Goal: Task Accomplishment & Management: Complete application form

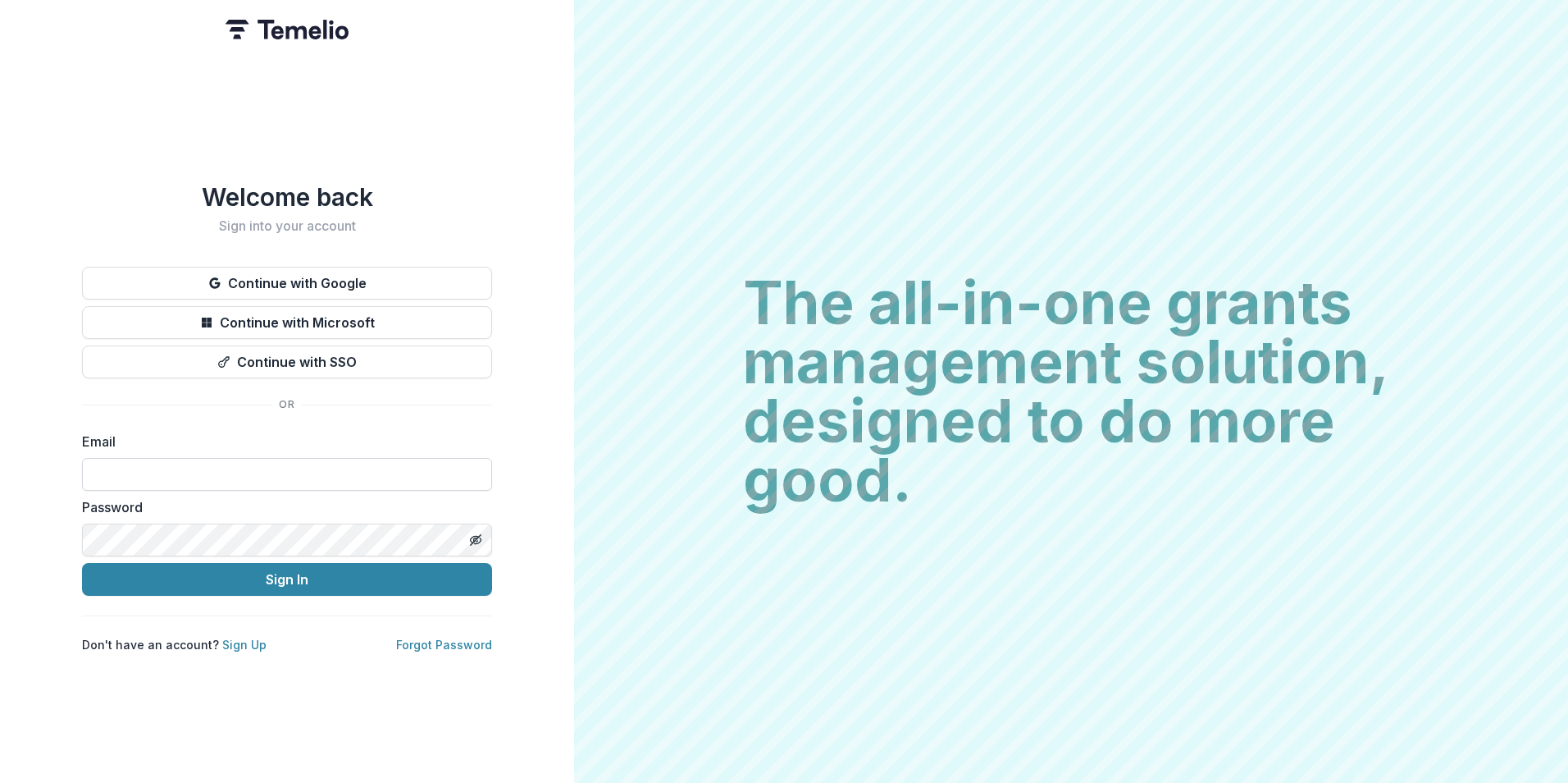
click at [222, 468] on input at bounding box center [286, 474] width 410 height 33
type input "**********"
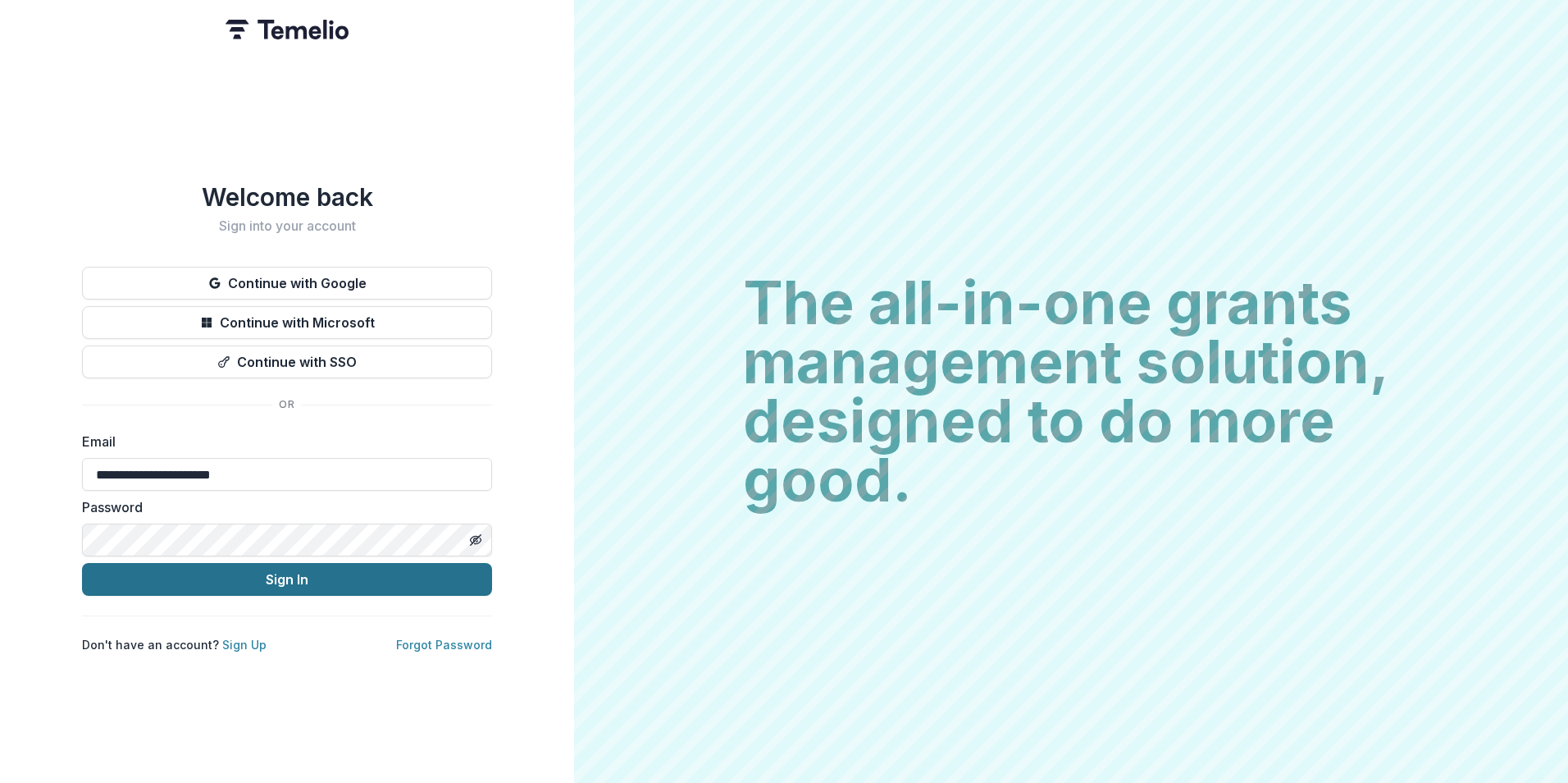
click at [300, 580] on button "Sign In" at bounding box center [286, 579] width 410 height 33
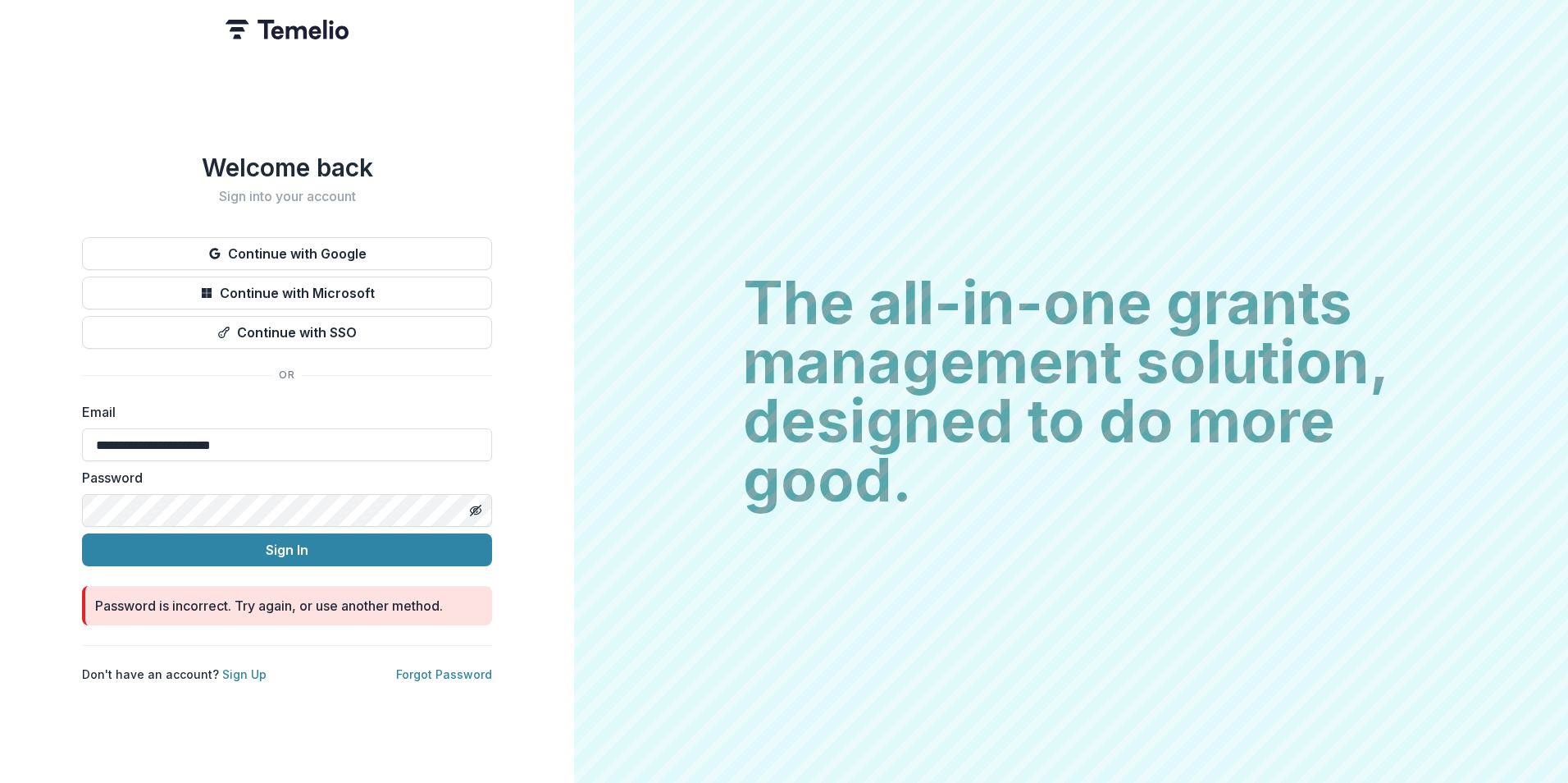
click at [0, 482] on html "**********" at bounding box center [784, 392] width 1568 height 783
click at [82, 534] on button "Sign In" at bounding box center [286, 550] width 410 height 33
click at [472, 506] on icon "Toggle password visibility" at bounding box center [475, 509] width 8 height 7
click at [334, 534] on button "Sign In" at bounding box center [286, 550] width 410 height 33
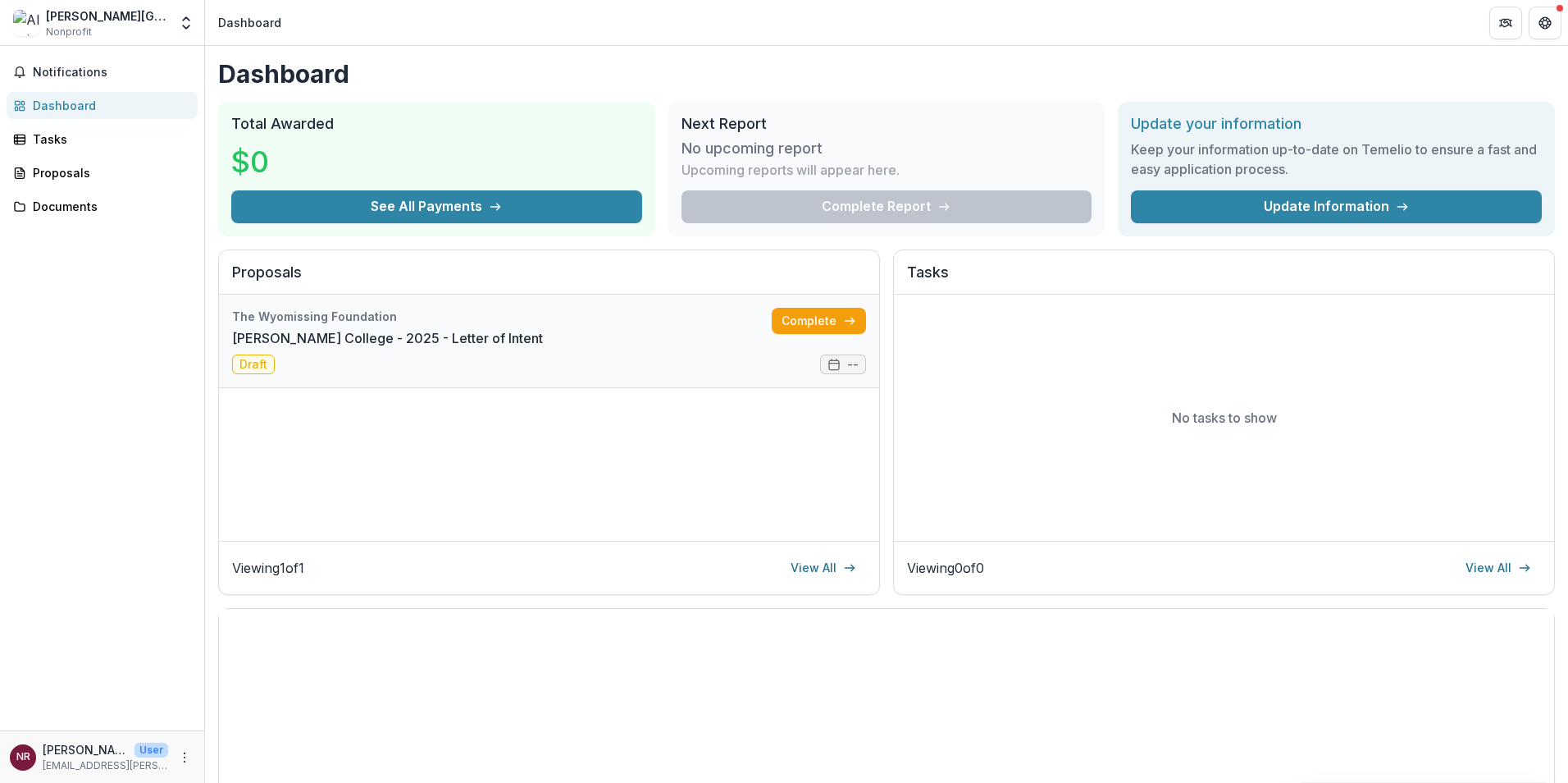
click at [543, 342] on link "Albright College - 2025 - Letter of Intent" at bounding box center [386, 338] width 310 height 19
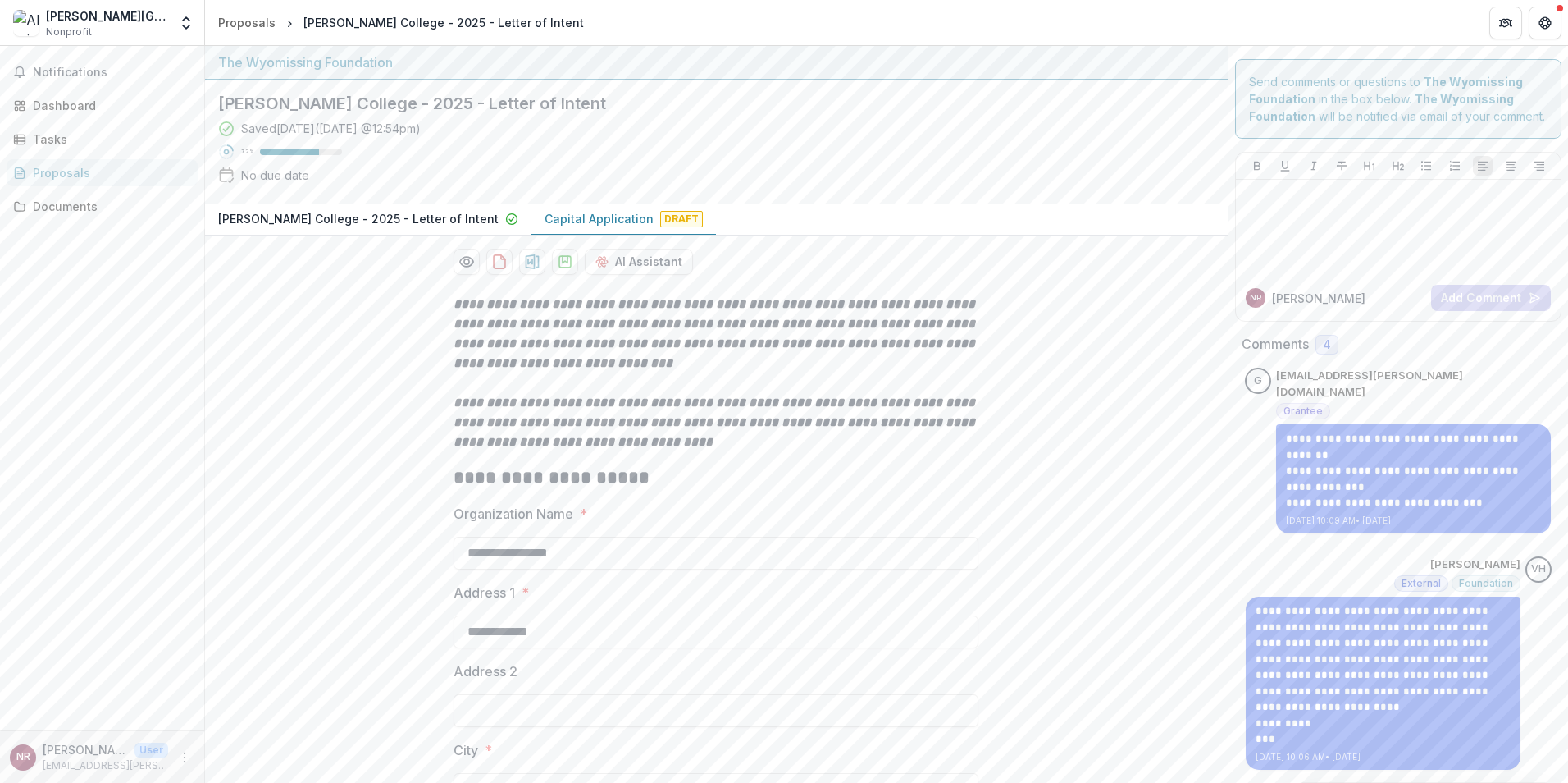
click at [118, 17] on div "Albright College" at bounding box center [107, 17] width 123 height 18
click at [34, 19] on img at bounding box center [25, 22] width 26 height 26
click at [75, 20] on div "Albright College" at bounding box center [107, 17] width 123 height 18
click at [75, 30] on span "Nonprofit" at bounding box center [68, 31] width 46 height 15
click at [180, 28] on icon "Open entity switcher" at bounding box center [186, 22] width 17 height 17
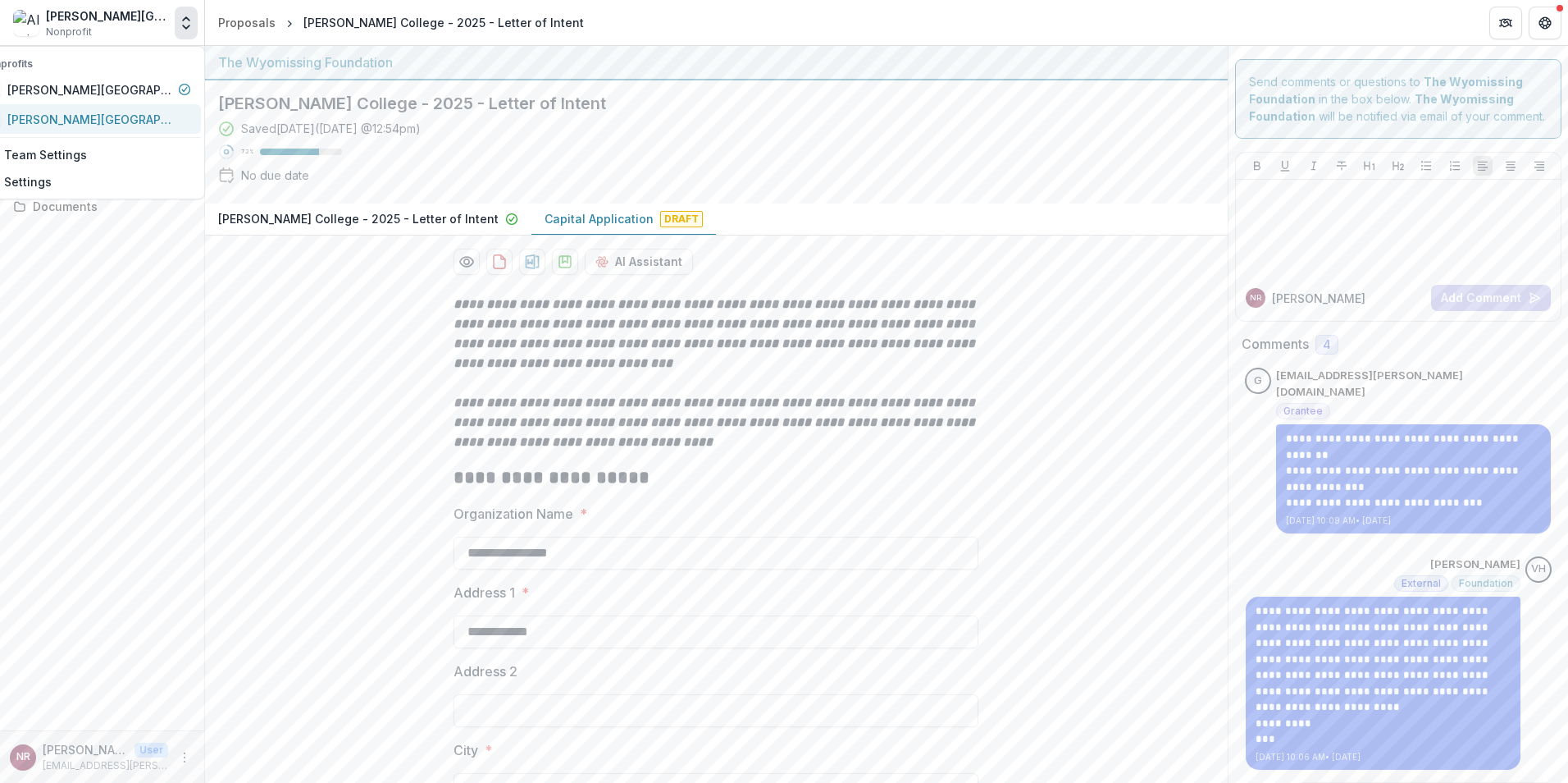
click at [118, 122] on div "Albright College" at bounding box center [90, 120] width 164 height 18
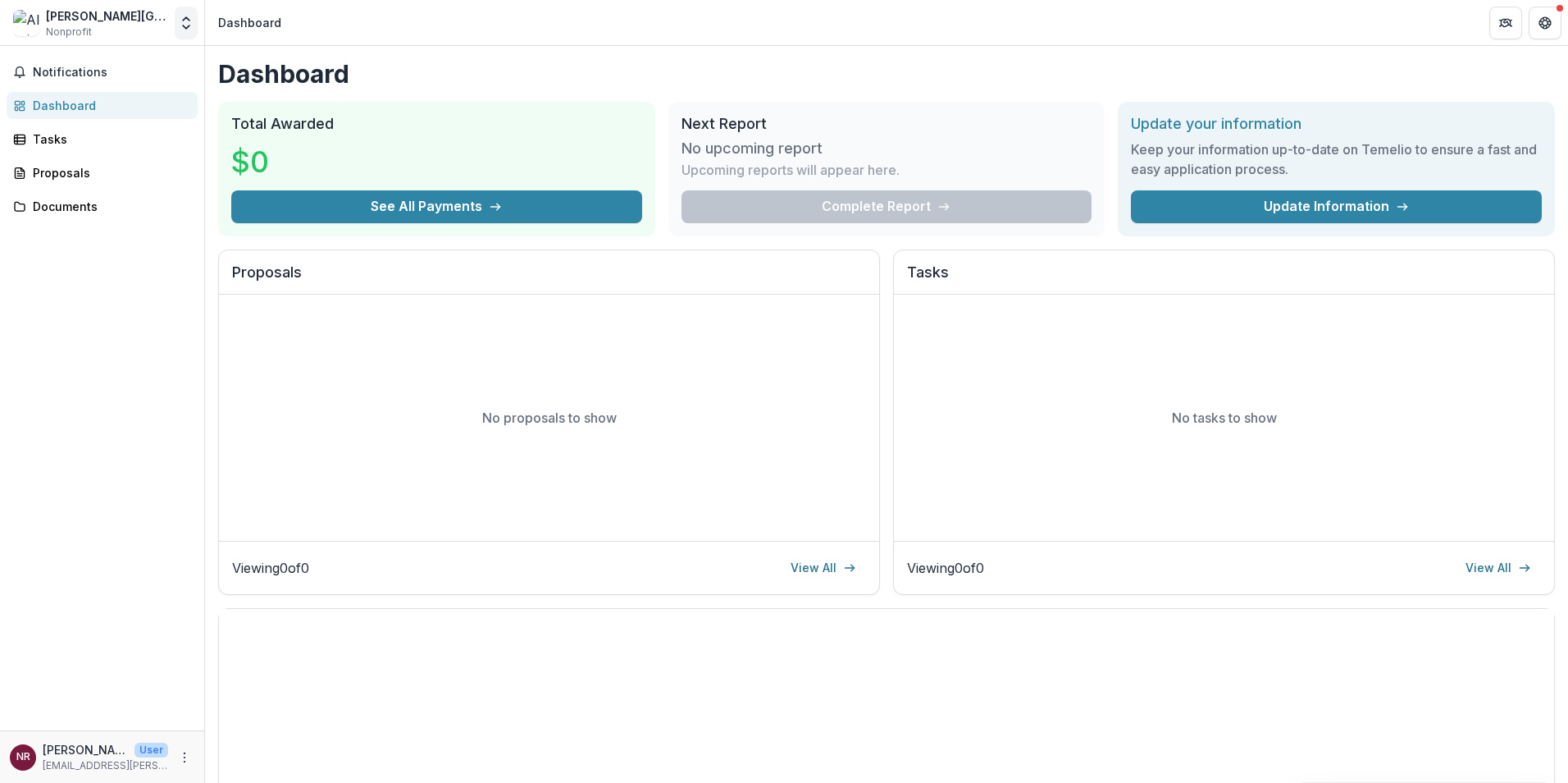
click at [181, 30] on icon "Open entity switcher" at bounding box center [186, 22] width 17 height 17
click at [94, 125] on div "Albright College" at bounding box center [90, 120] width 164 height 18
click at [177, 23] on button "Open entity switcher" at bounding box center [187, 23] width 23 height 33
click at [89, 112] on div "Albright College" at bounding box center [90, 120] width 164 height 18
click at [179, 20] on icon "Open entity switcher" at bounding box center [186, 22] width 17 height 17
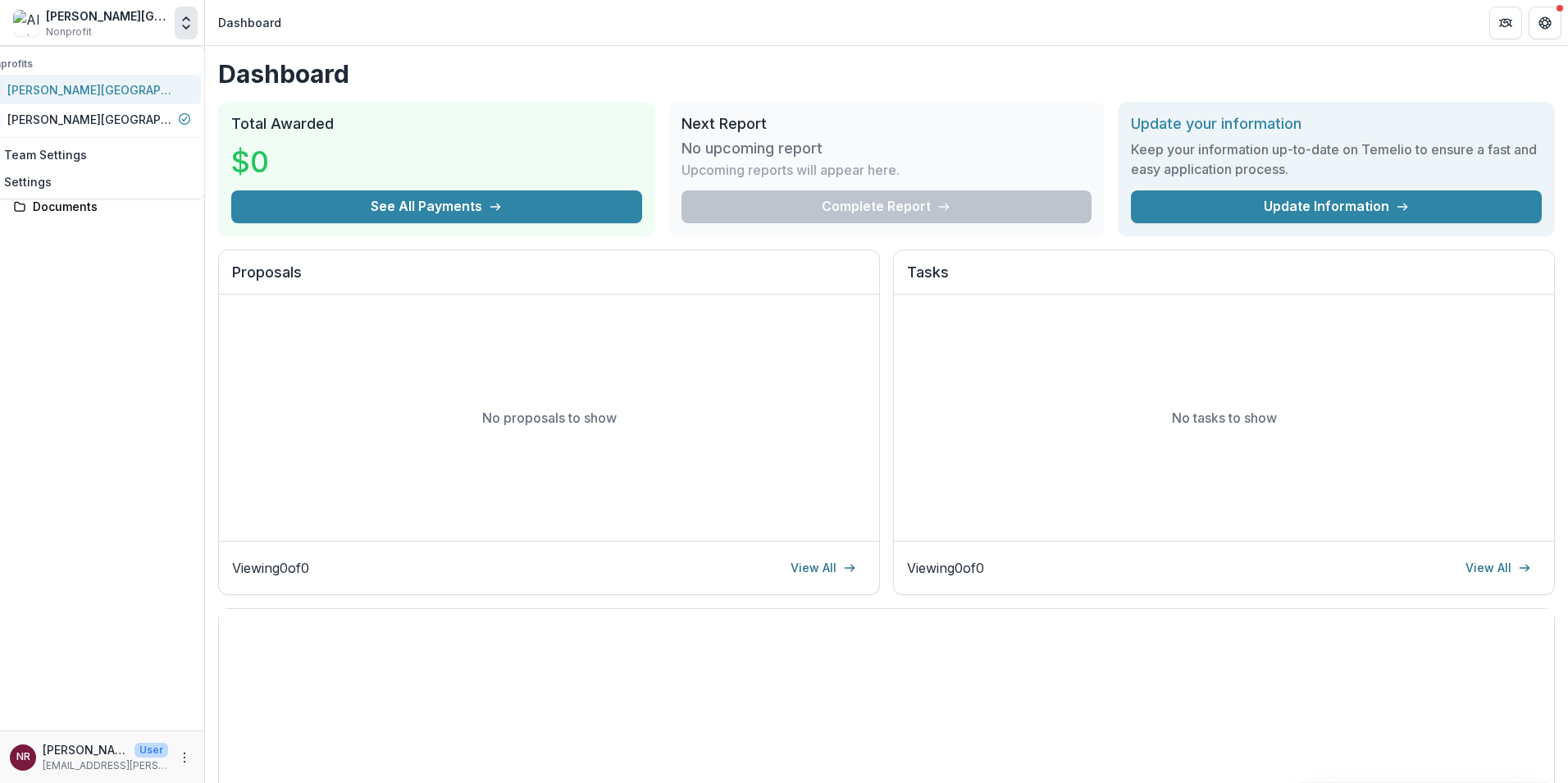
click at [91, 90] on div "Albright College" at bounding box center [90, 90] width 164 height 18
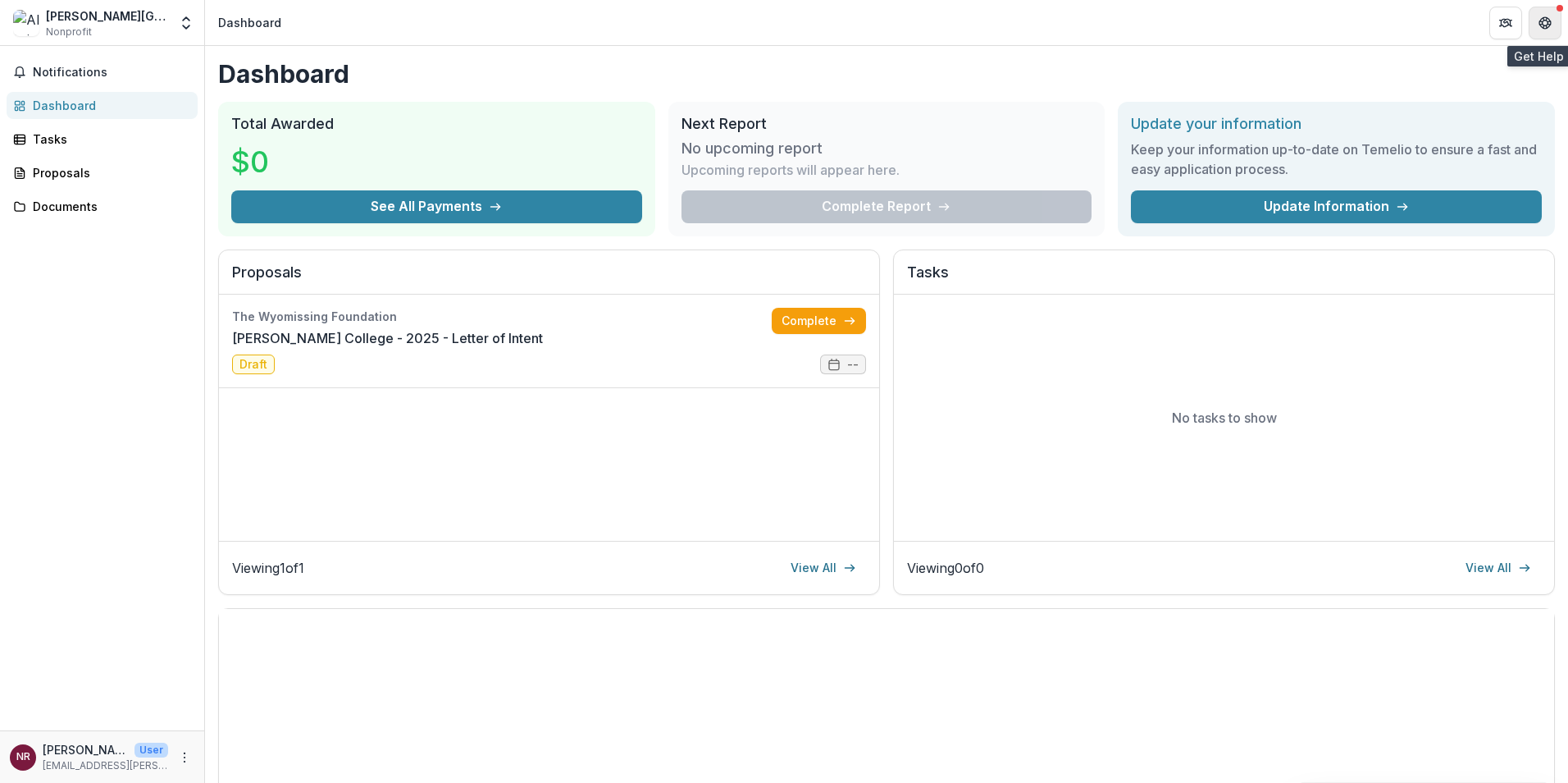
click at [1552, 22] on button "Get Help" at bounding box center [1546, 23] width 33 height 33
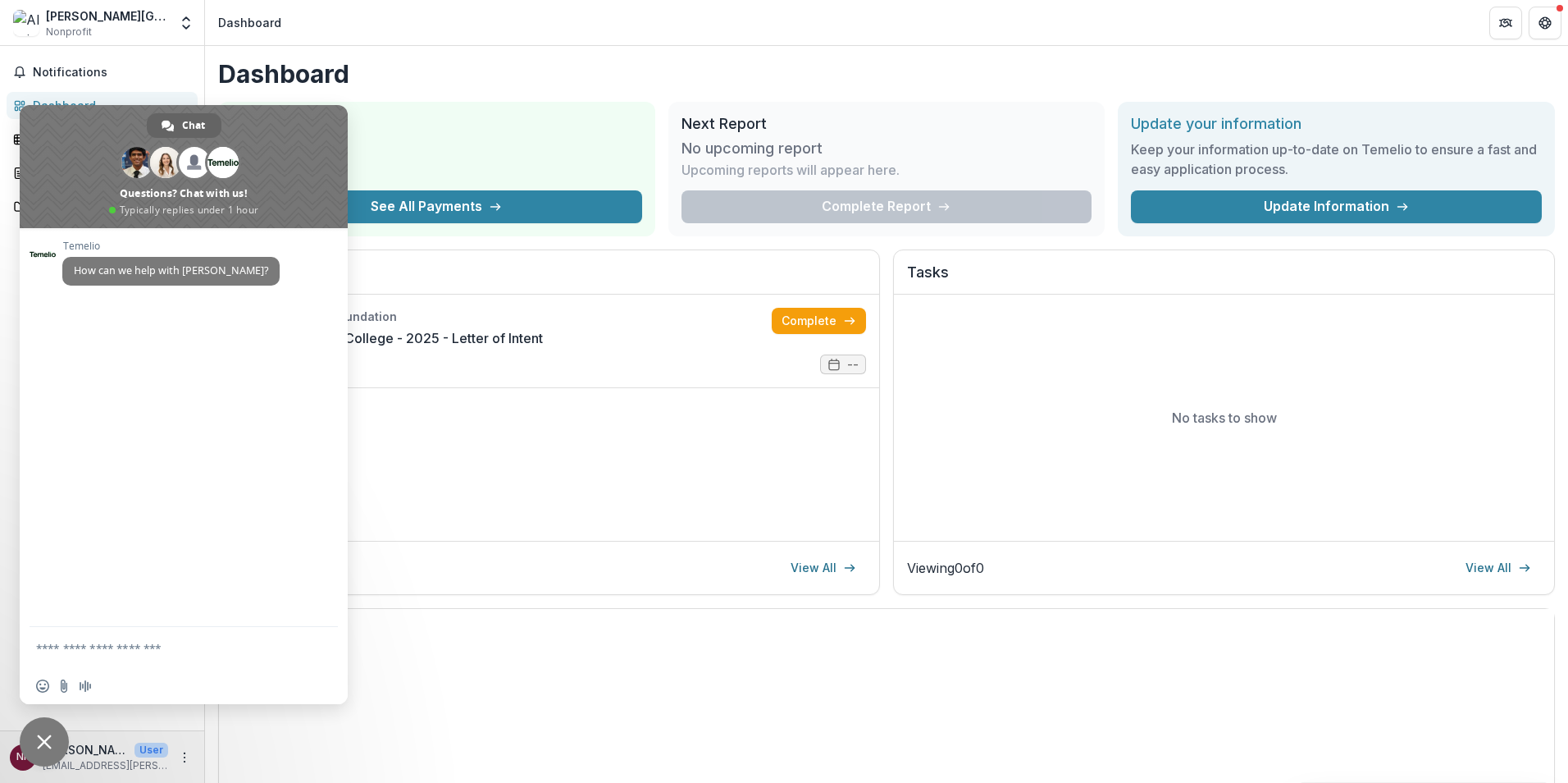
click at [569, 81] on h1 "Dashboard" at bounding box center [887, 74] width 1337 height 29
click at [50, 744] on span "Close chat" at bounding box center [44, 741] width 15 height 15
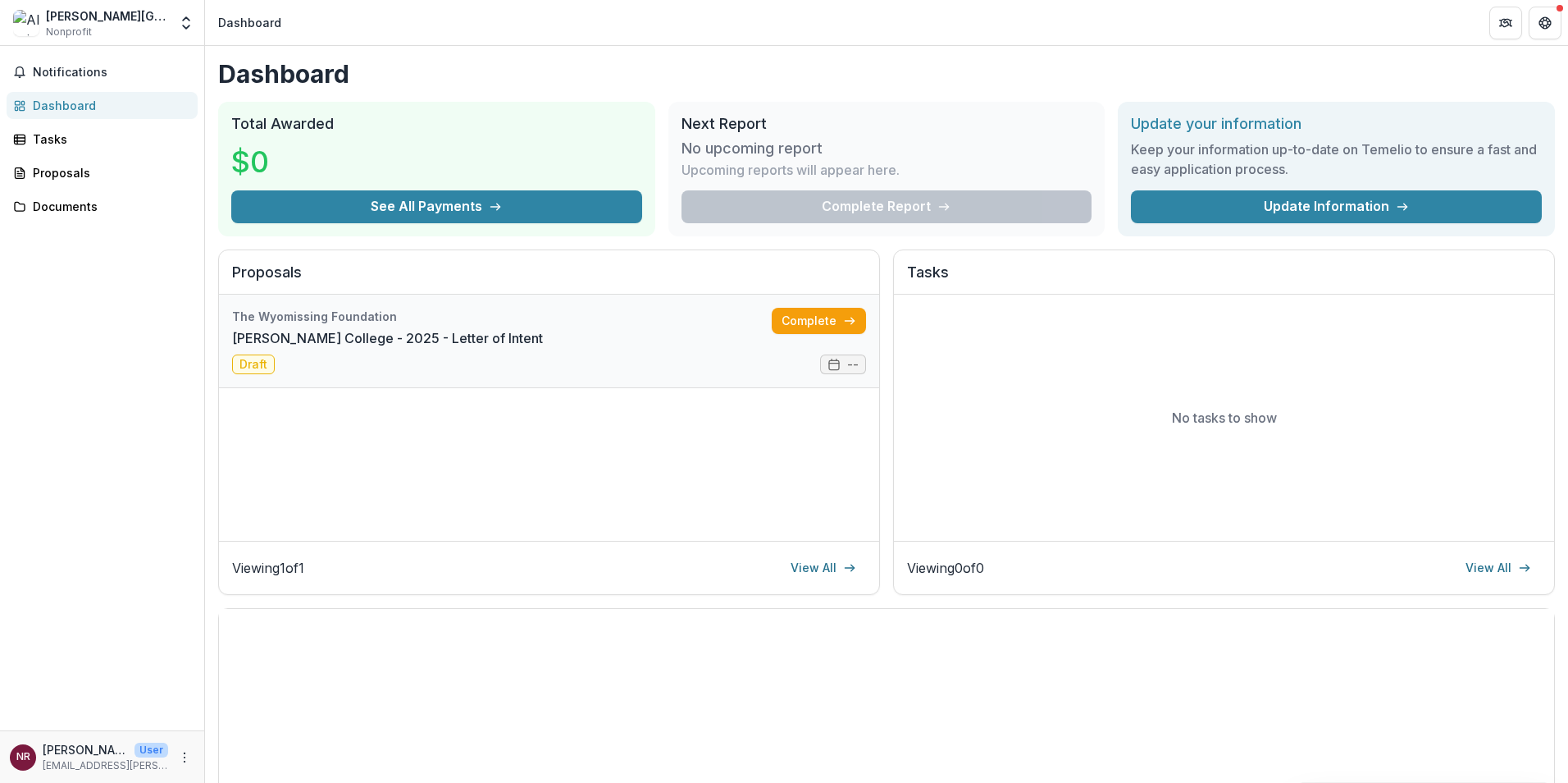
click at [543, 342] on link "Albright College - 2025 - Letter of Intent" at bounding box center [386, 338] width 310 height 19
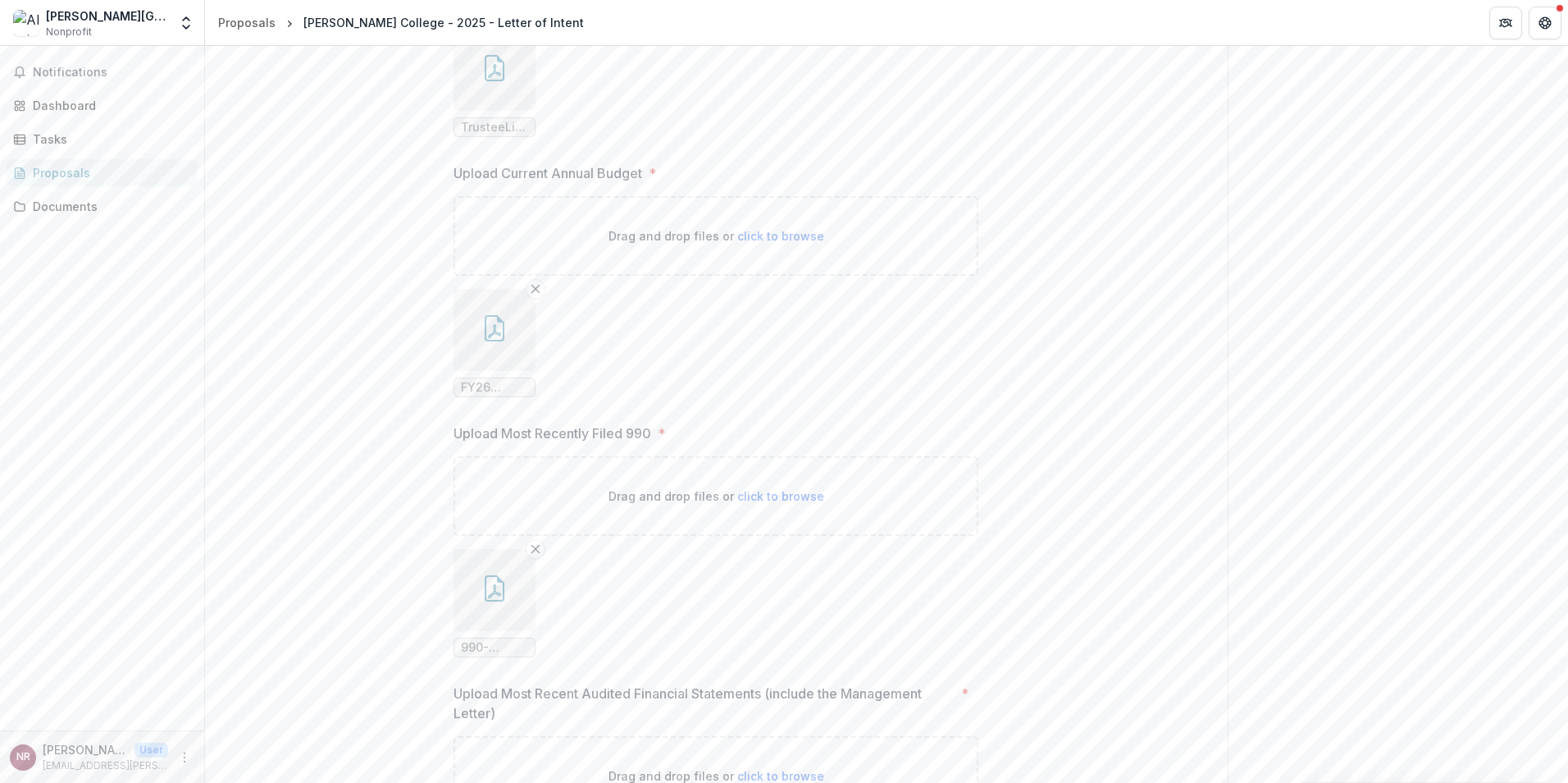
scroll to position [2317, 0]
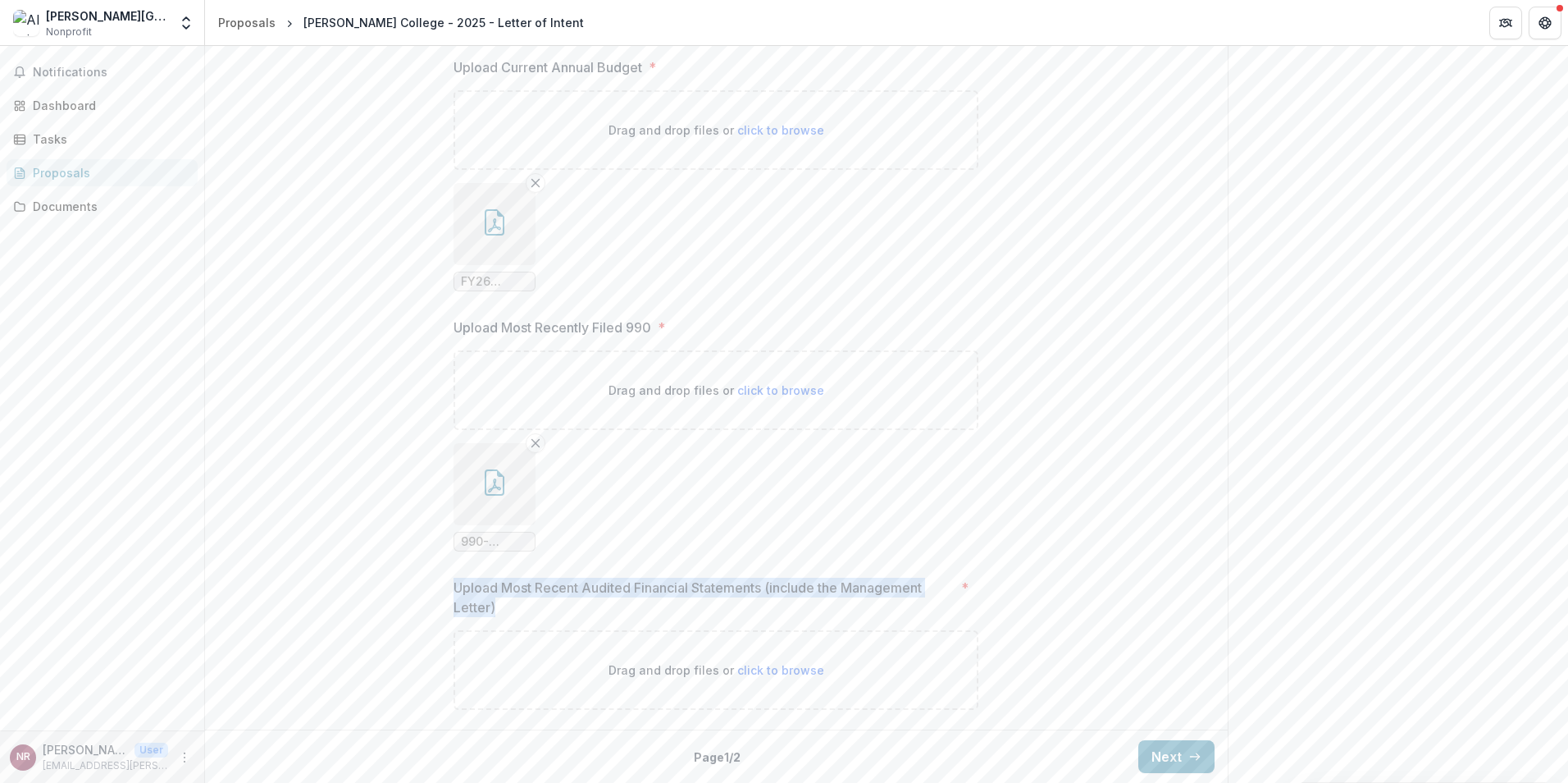
drag, startPoint x: 455, startPoint y: 586, endPoint x: 529, endPoint y: 609, distance: 77.5
click at [529, 609] on p "Upload Most Recent Audited Financial Statements (include the Management Letter)" at bounding box center [704, 597] width 501 height 39
copy p "Upload Most Recent Audited Financial Statements (include the Management Letter)"
click at [1158, 753] on button "Next" at bounding box center [1177, 757] width 76 height 33
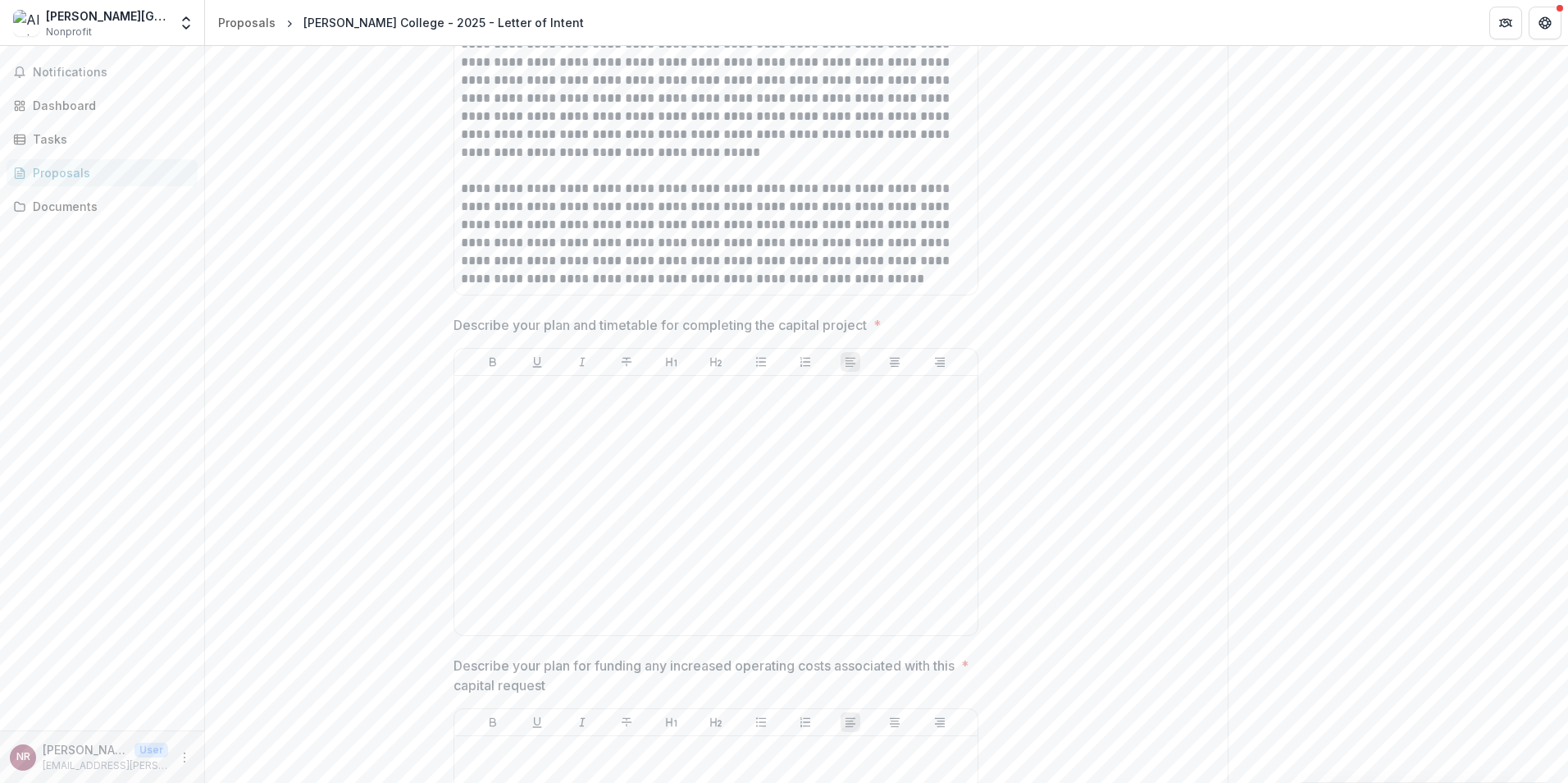
scroll to position [2521, 0]
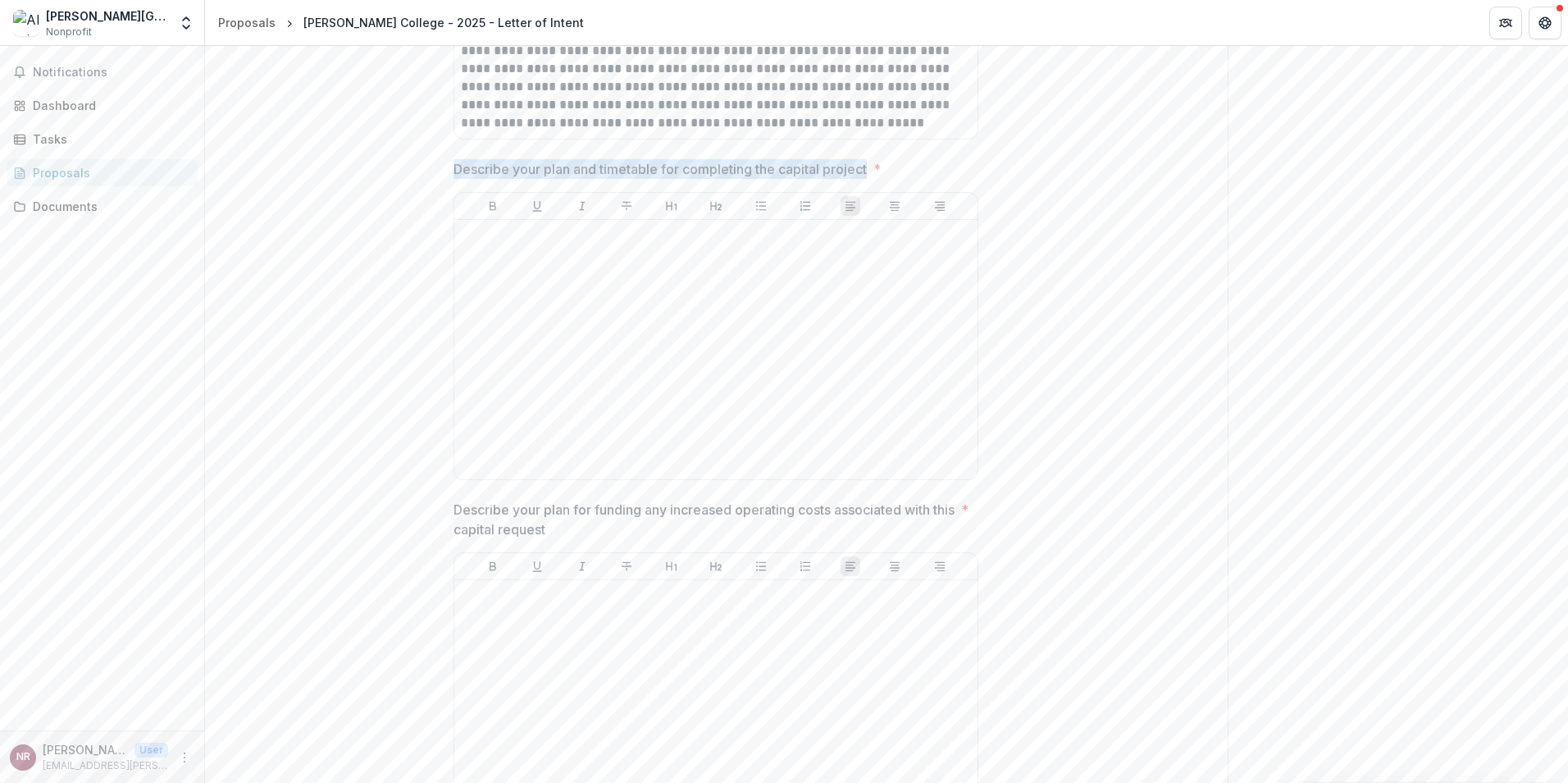
drag, startPoint x: 455, startPoint y: 168, endPoint x: 868, endPoint y: 176, distance: 413.1
click at [867, 176] on p "Describe your plan and timetable for completing the capital project" at bounding box center [660, 168] width 414 height 19
drag, startPoint x: 870, startPoint y: 165, endPoint x: 446, endPoint y: 168, distance: 424.0
copy p "Describe your plan and timetable for completing the capital project"
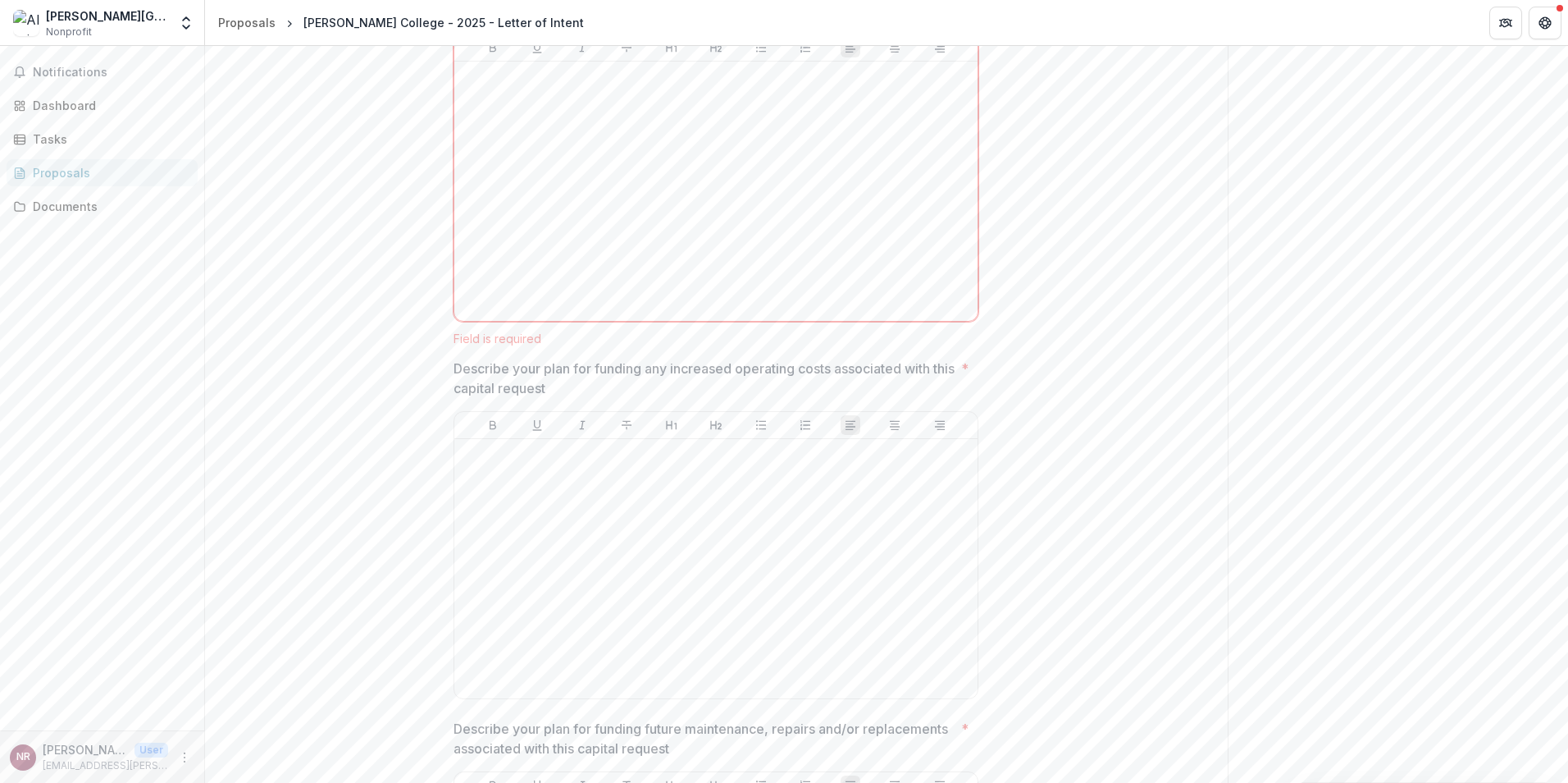
scroll to position [2685, 0]
drag, startPoint x: 587, startPoint y: 385, endPoint x: 441, endPoint y: 369, distance: 146.9
copy p "Describe your plan for funding any increased operating costs associated with th…"
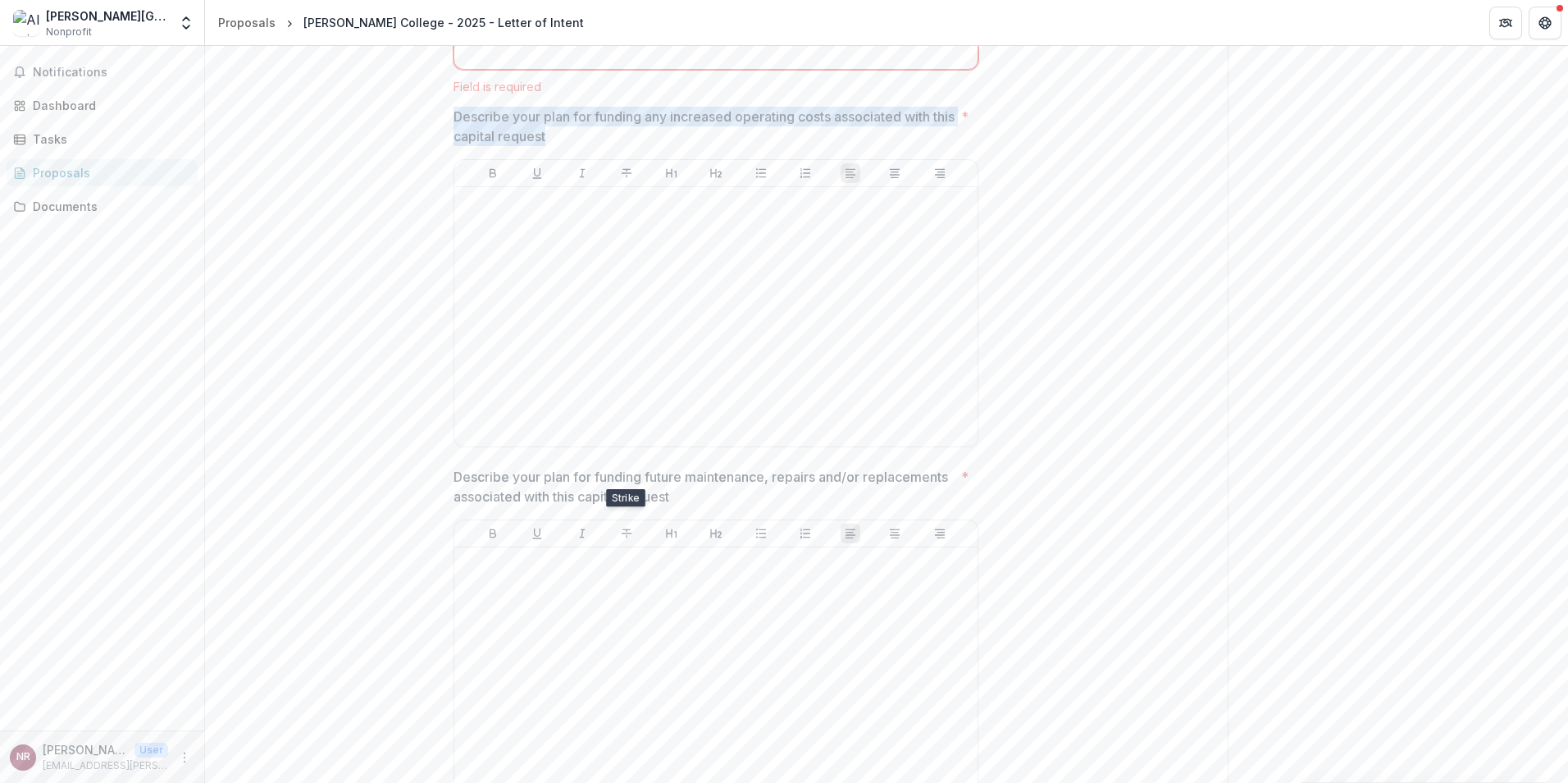
scroll to position [3096, 0]
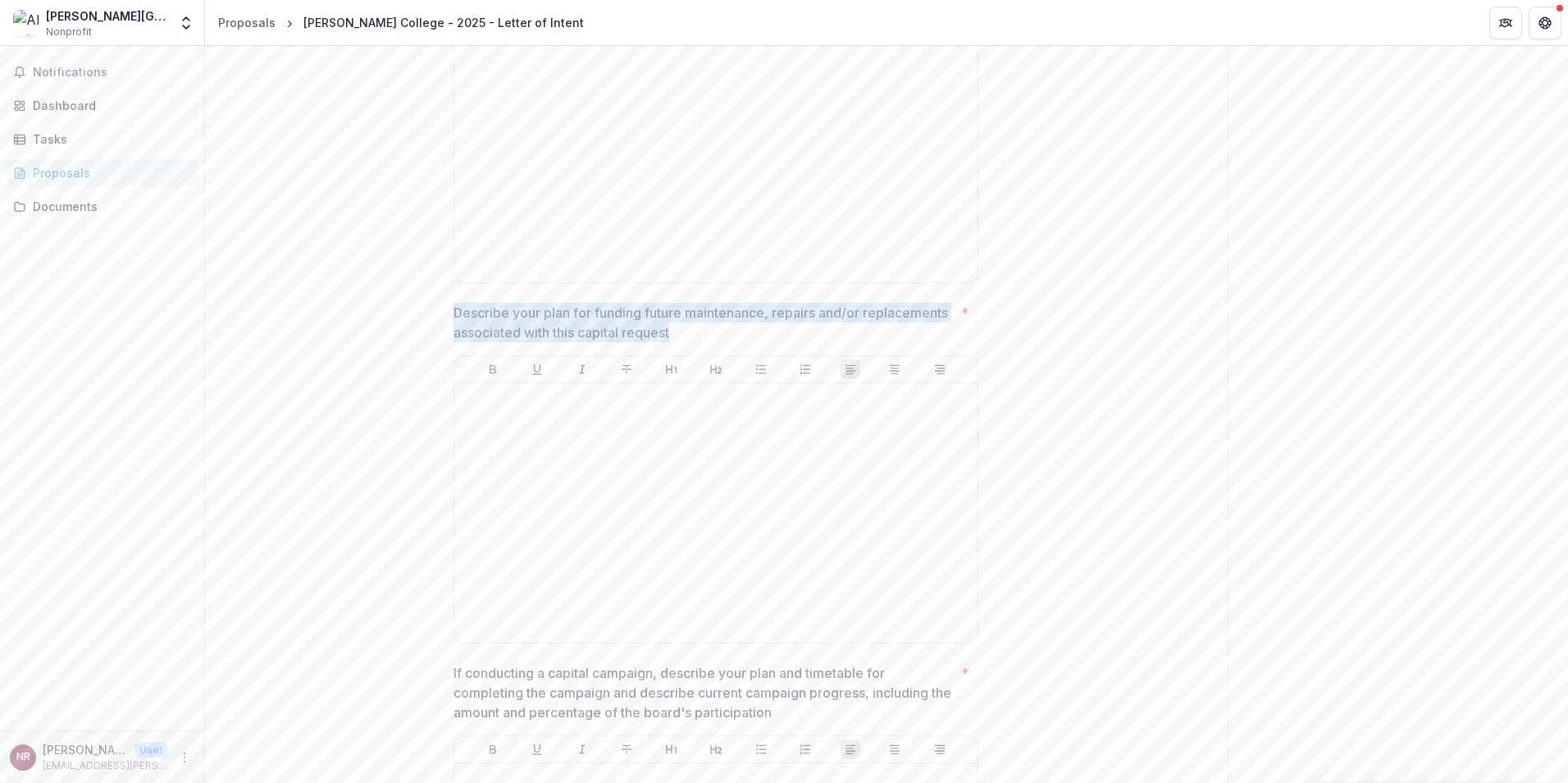
drag, startPoint x: 690, startPoint y: 334, endPoint x: 413, endPoint y: 318, distance: 277.5
copy p "Describe your plan for funding future maintenance, repairs and/or replacements …"
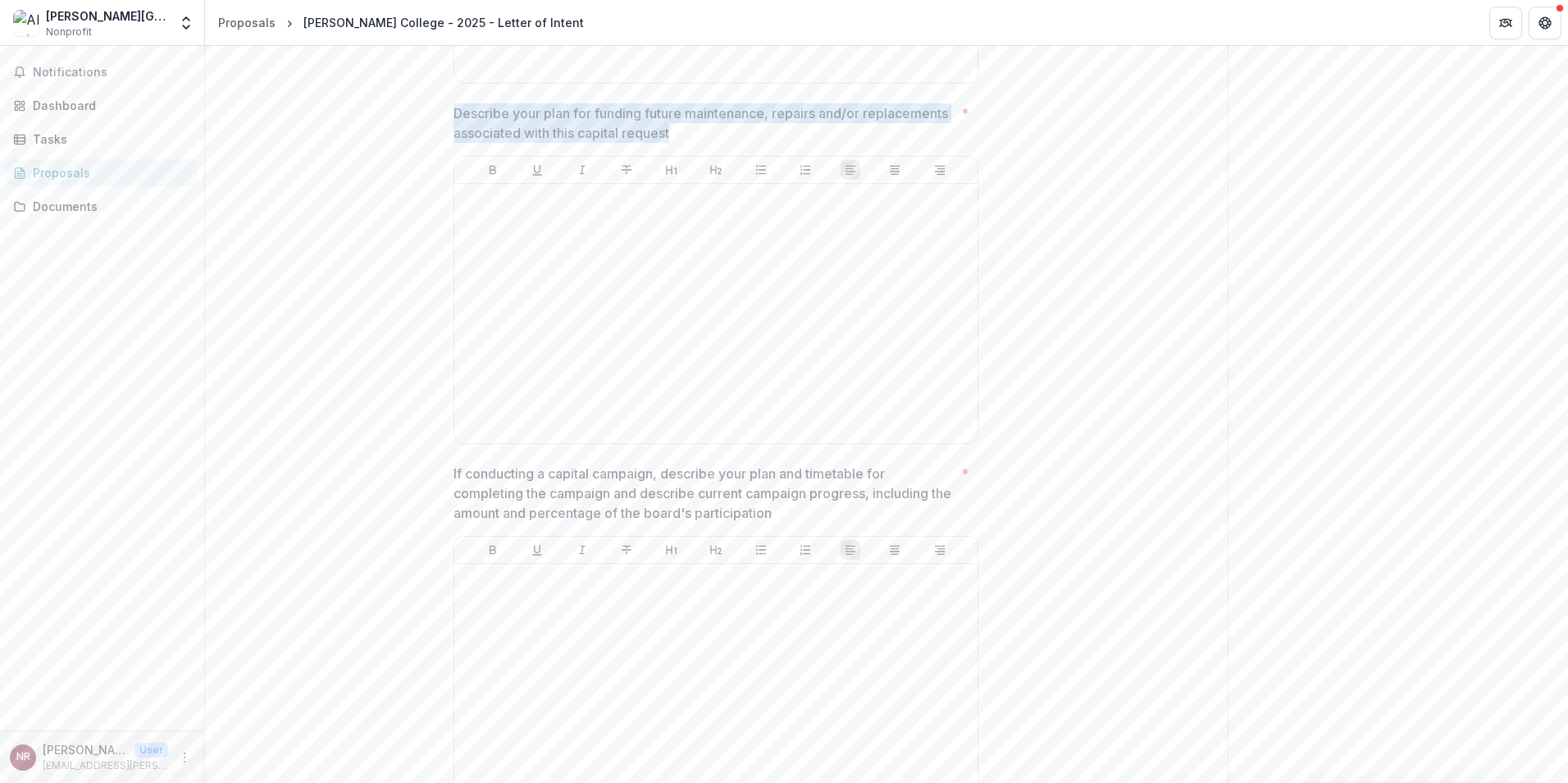
scroll to position [3424, 0]
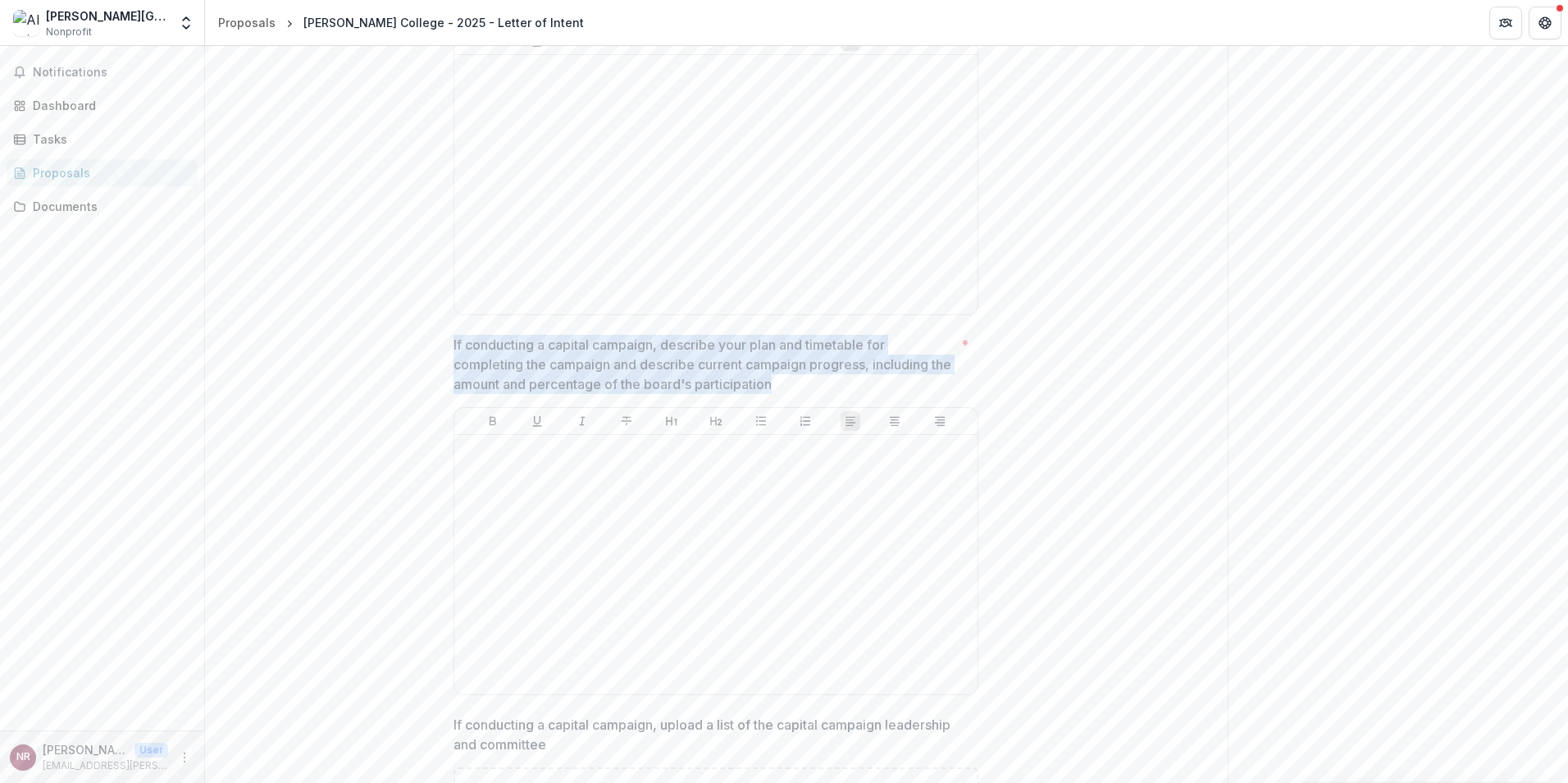
drag, startPoint x: 728, startPoint y: 385, endPoint x: 428, endPoint y: 349, distance: 302.2
copy p "If conducting a capital campaign, describe your plan and timetable for completi…"
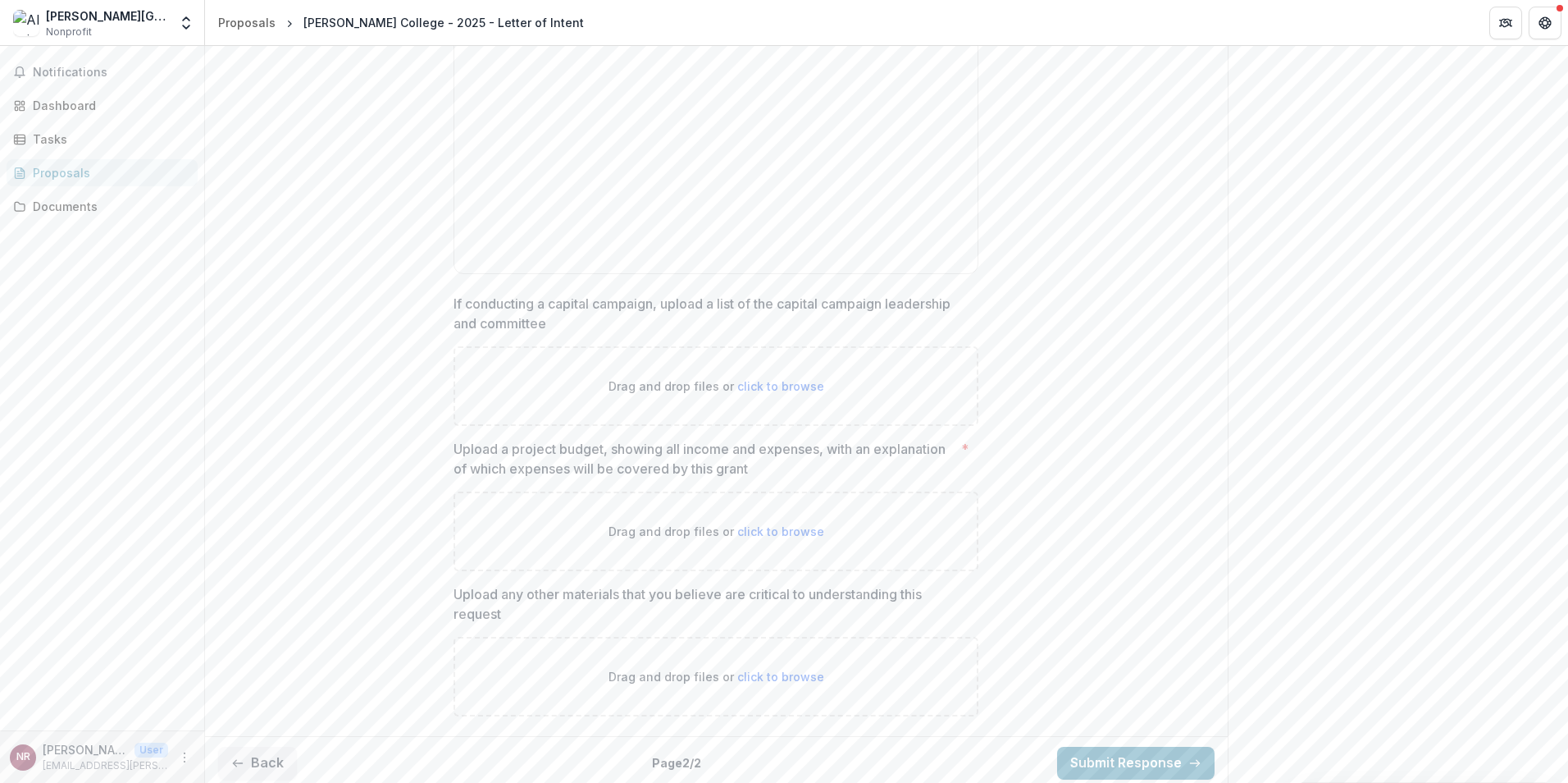
scroll to position [3852, 0]
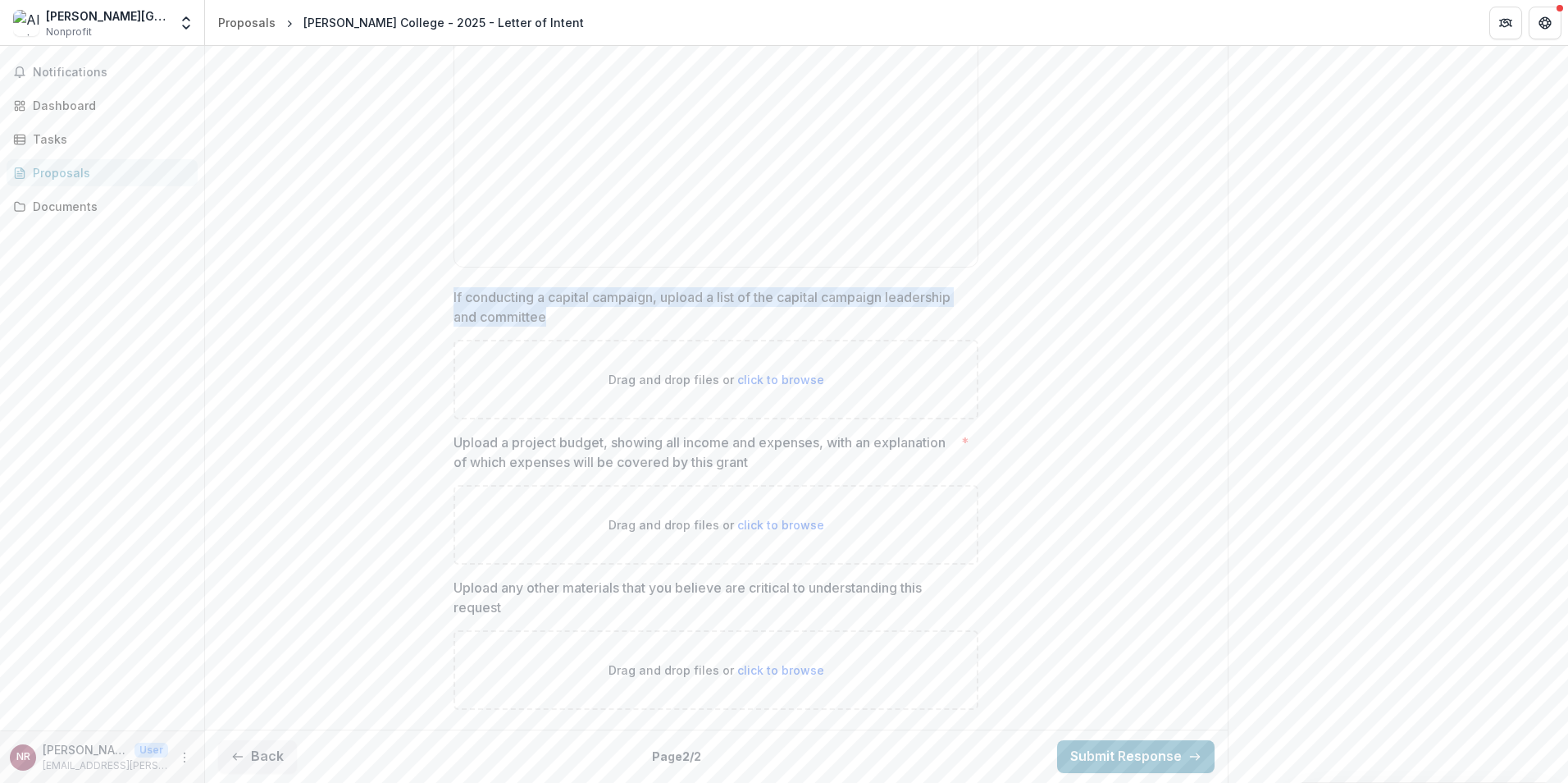
drag, startPoint x: 567, startPoint y: 322, endPoint x: 441, endPoint y: 297, distance: 128.5
copy p "If conducting a capital campaign, upload a list of the capital campaign leaders…"
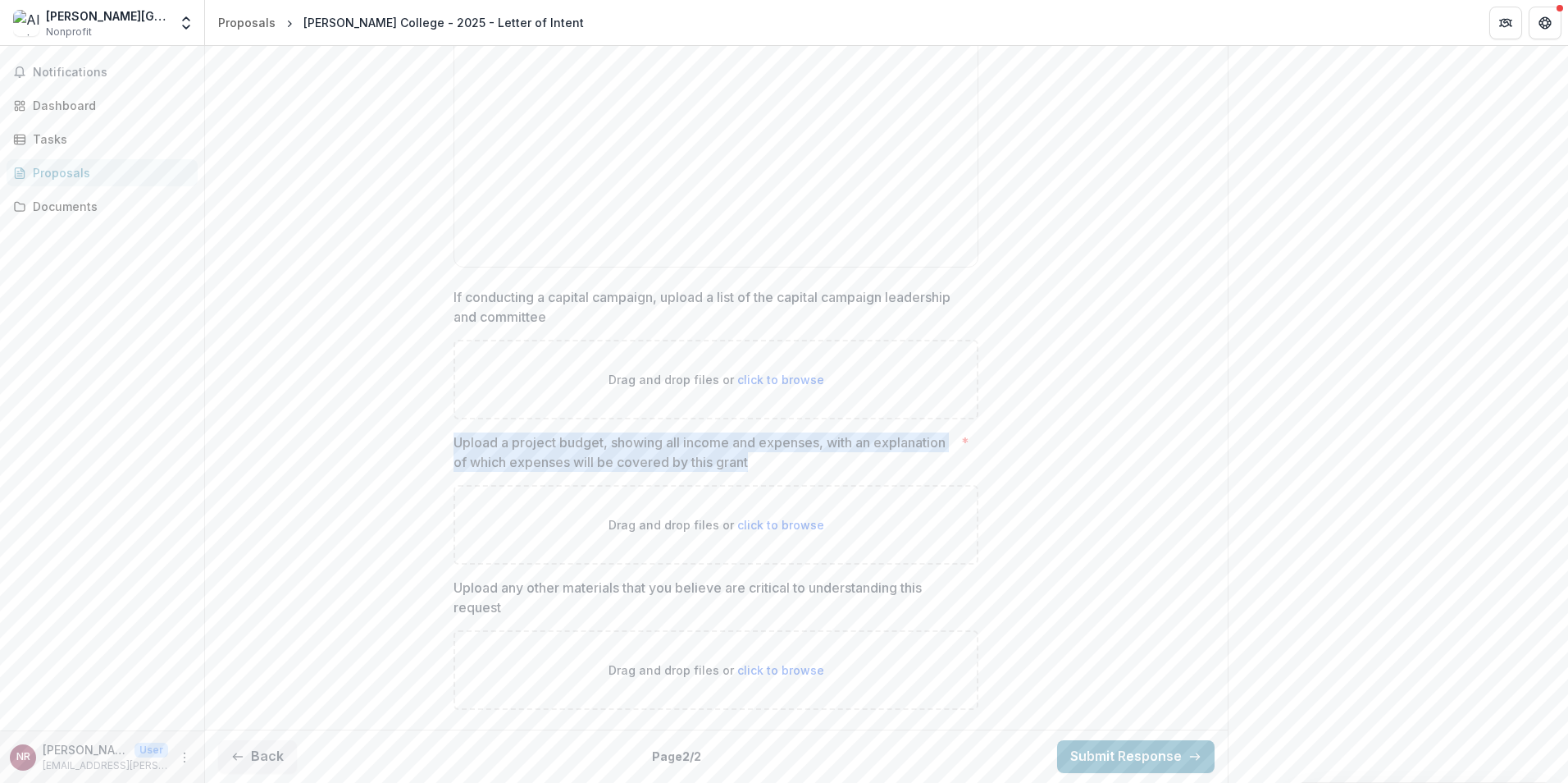
drag, startPoint x: 635, startPoint y: 462, endPoint x: 452, endPoint y: 448, distance: 183.5
copy p "Upload a project budget, showing all income and expenses, with an explanation o…"
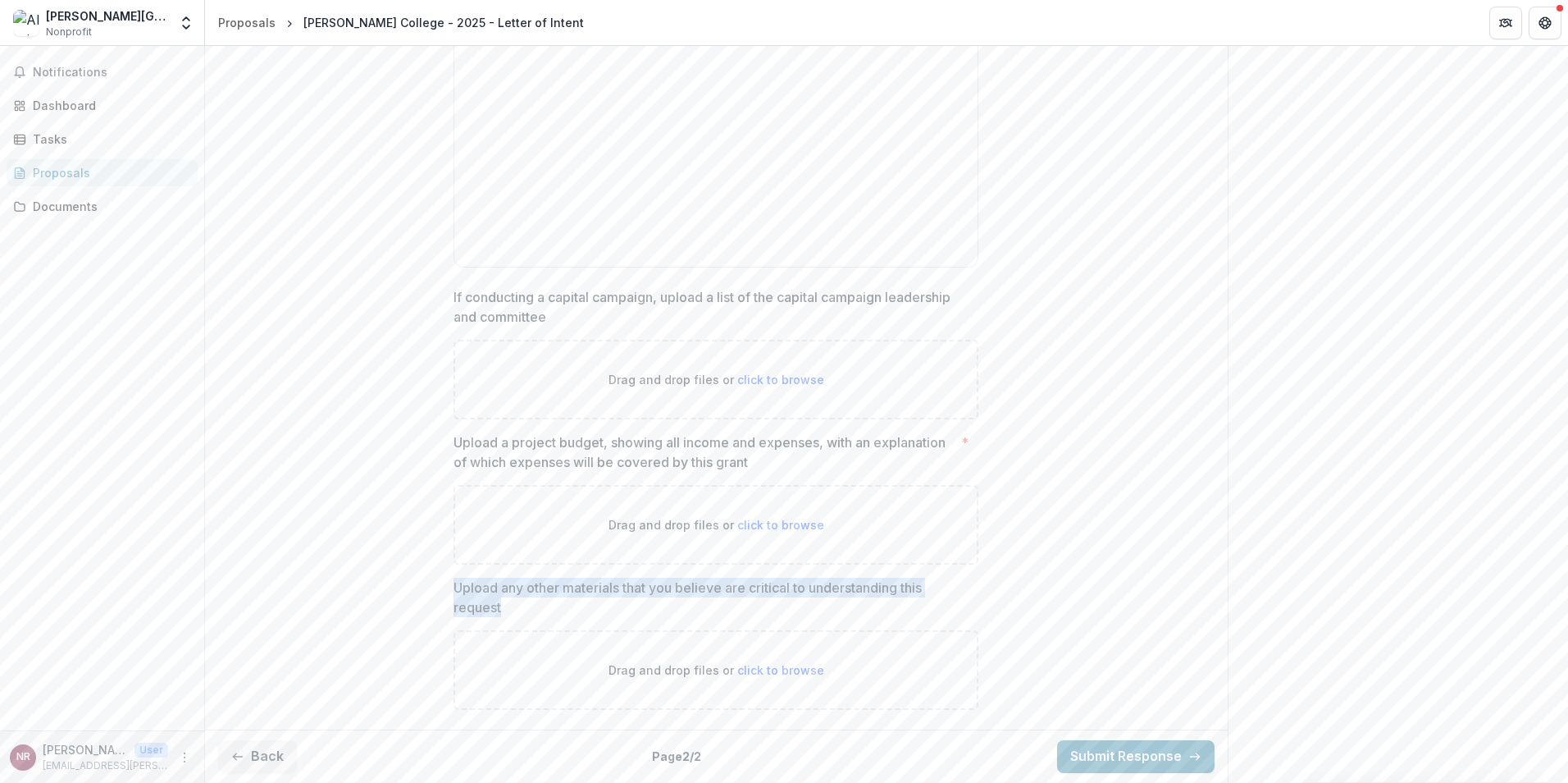
drag, startPoint x: 519, startPoint y: 610, endPoint x: 436, endPoint y: 592, distance: 84.9
copy p "Upload any other materials that you believe are critical to understanding this …"
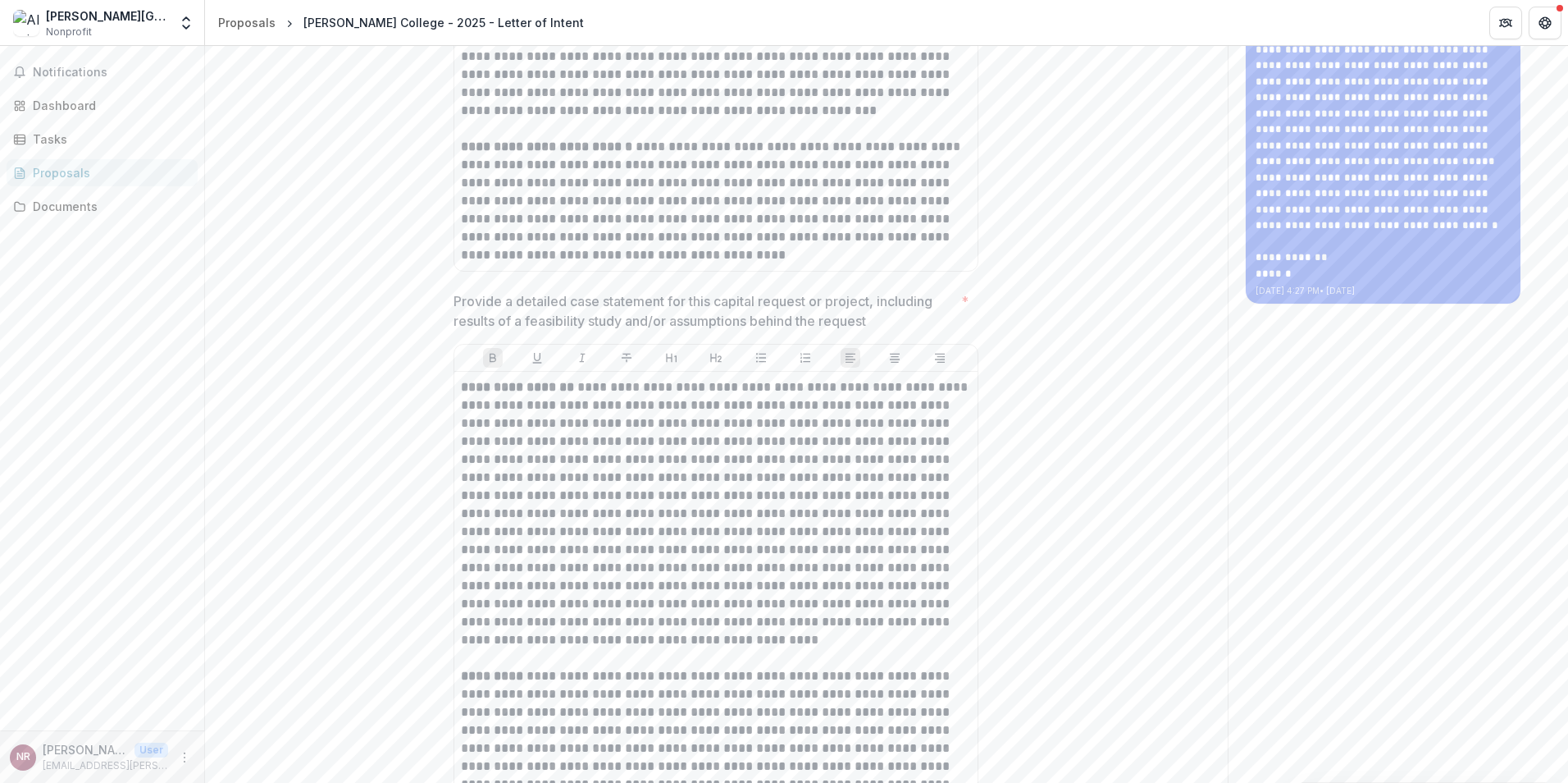
scroll to position [1553, 0]
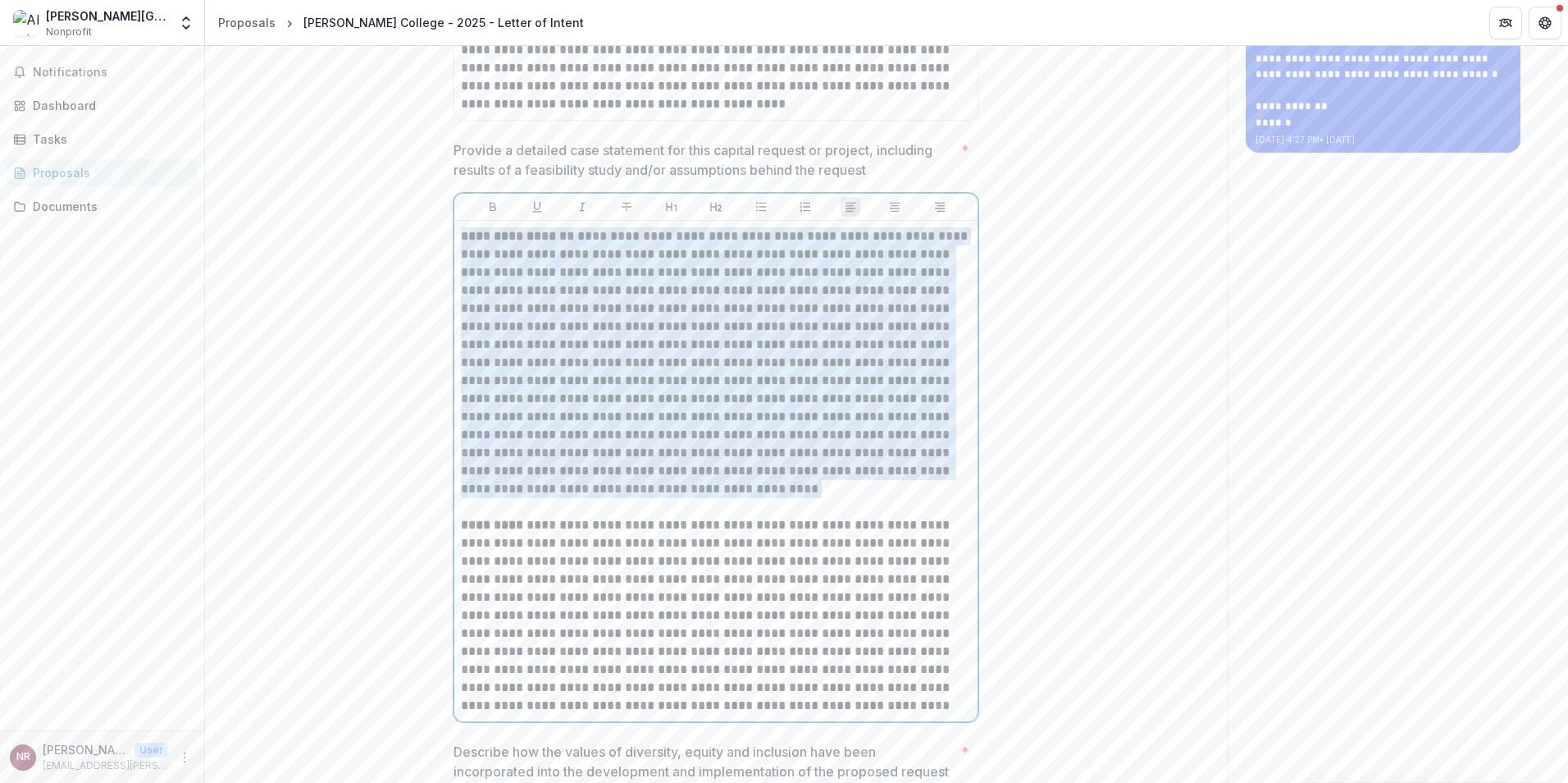
drag, startPoint x: 683, startPoint y: 496, endPoint x: 448, endPoint y: 232, distance: 353.4
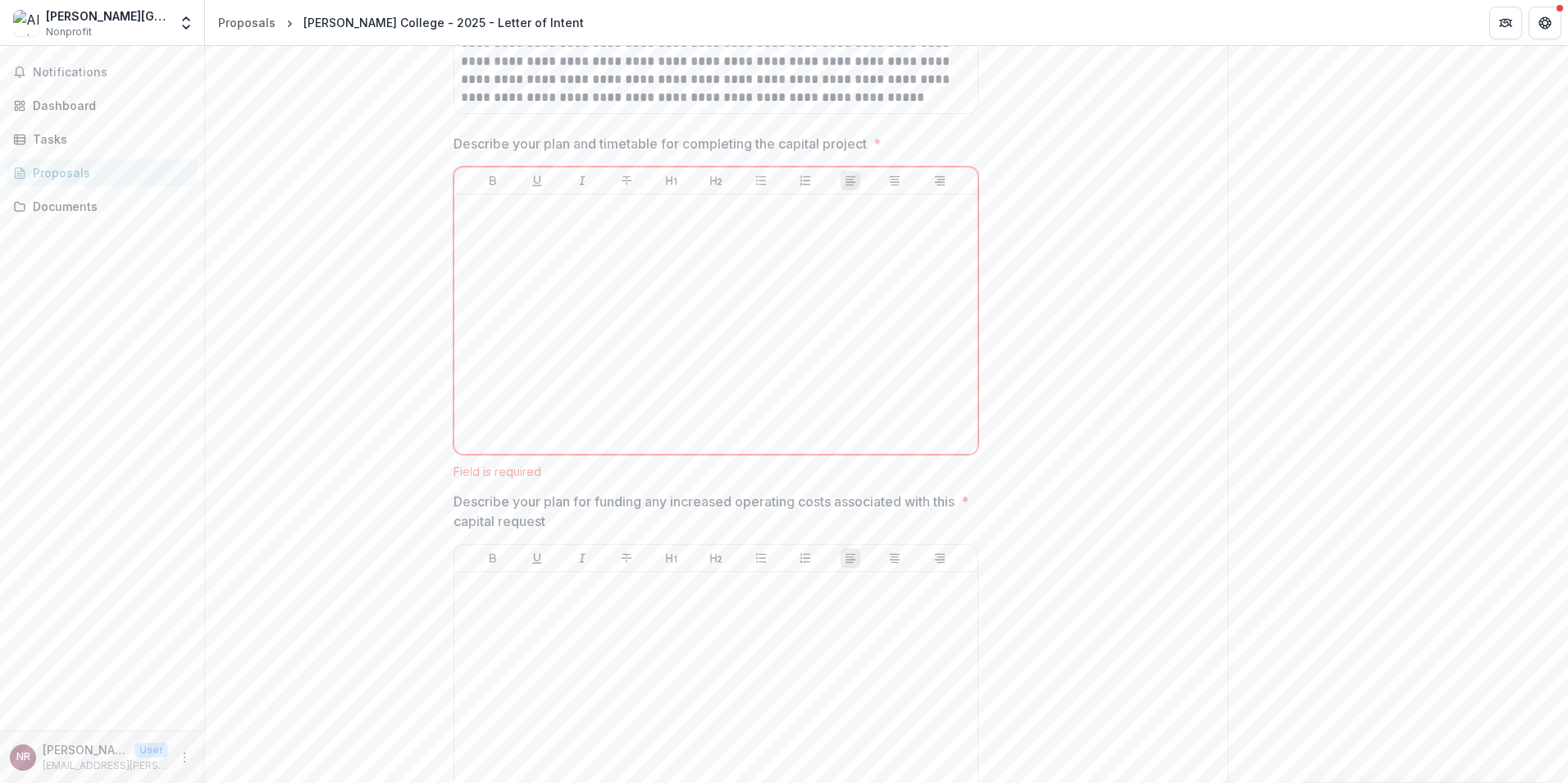
scroll to position [2298, 0]
